Goal: Information Seeking & Learning: Learn about a topic

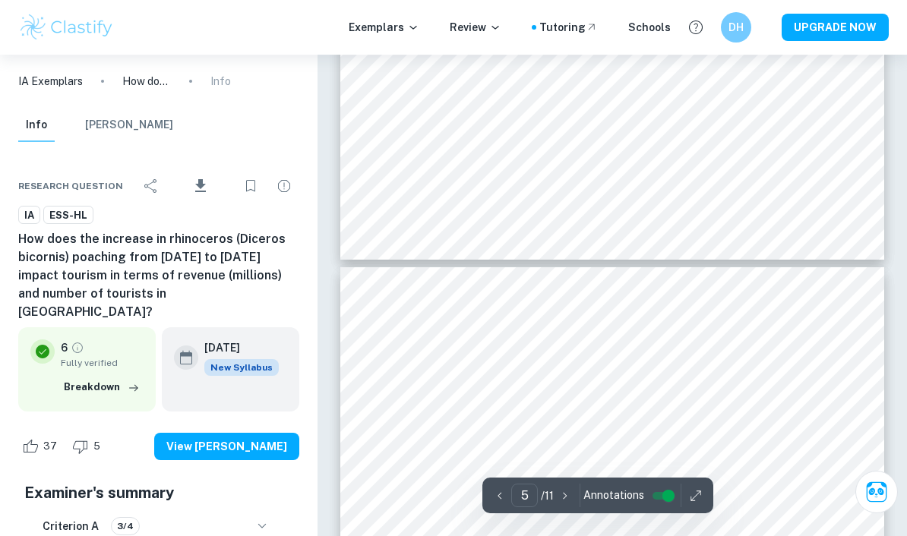
scroll to position [3556, 0]
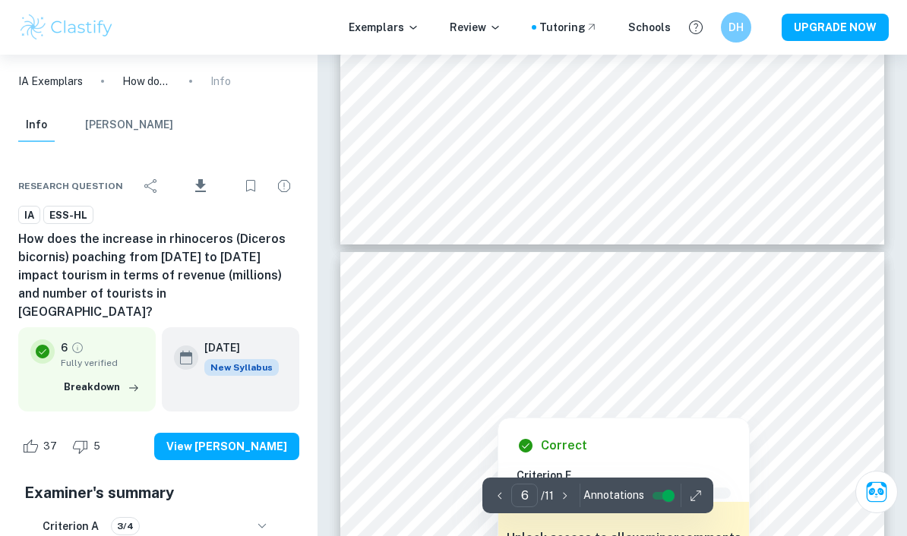
click at [435, 372] on div at bounding box center [612, 380] width 416 height 17
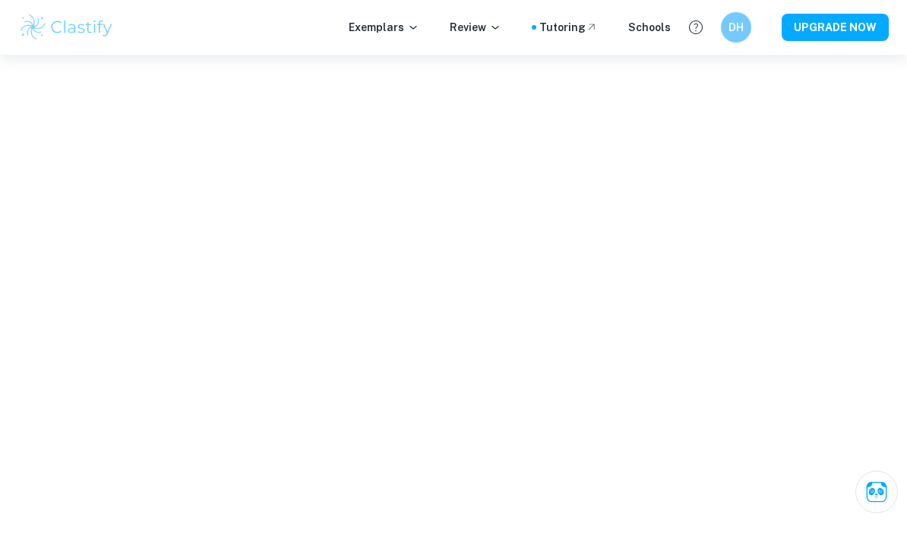
scroll to position [3610, 0]
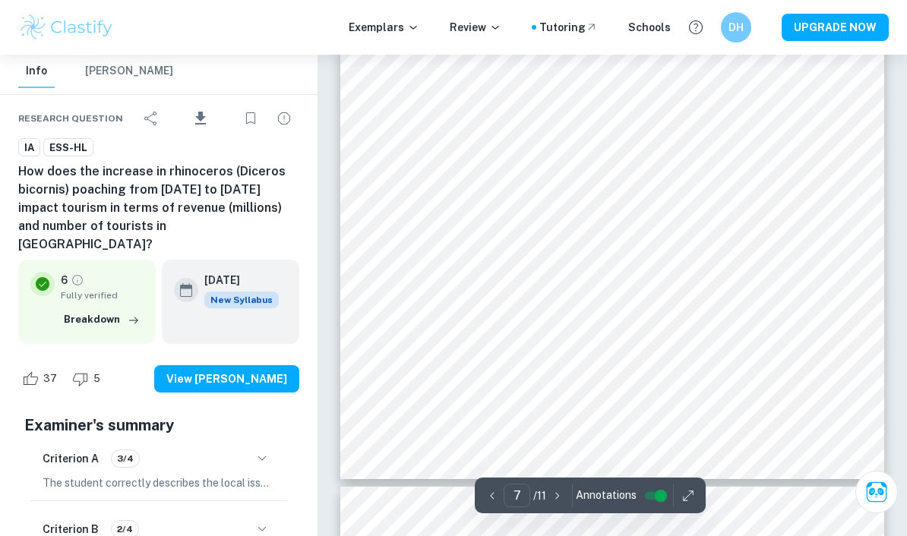
scroll to position [4745, 0]
type input "7"
